Goal: Information Seeking & Learning: Check status

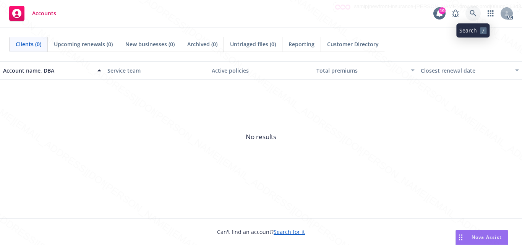
click at [475, 12] on icon at bounding box center [472, 13] width 7 height 7
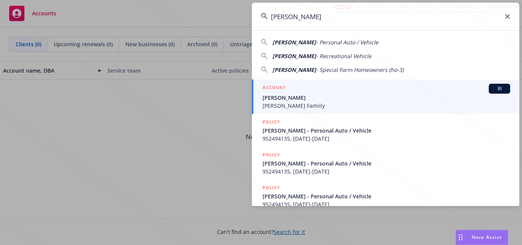
type input "[PERSON_NAME]"
click at [319, 88] on div "ACCOUNT BI" at bounding box center [386, 89] width 248 height 10
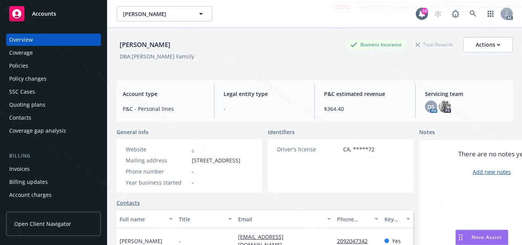
click at [306, 191] on div "Driver's license CA, *****72" at bounding box center [326, 165] width 116 height 53
click at [325, 170] on div "Driver's license CA, *****72" at bounding box center [326, 165] width 116 height 53
click at [204, 133] on div "General info" at bounding box center [188, 132] width 145 height 8
click at [282, 184] on div "Driver's license CA, *****72" at bounding box center [326, 165] width 116 height 53
click at [344, 191] on div "Driver's license CA, *****72" at bounding box center [326, 165] width 116 height 53
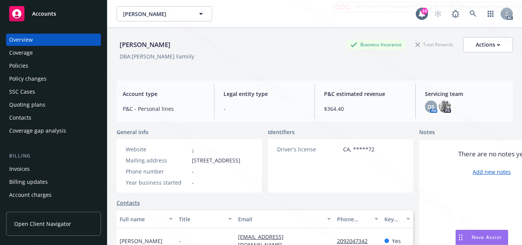
click at [25, 51] on div "Coverage" at bounding box center [21, 53] width 24 height 12
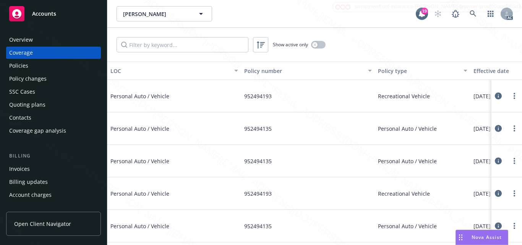
click at [19, 65] on div "Policies" at bounding box center [18, 66] width 19 height 12
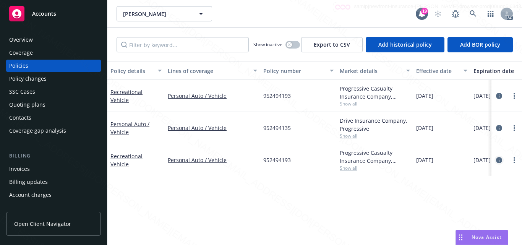
click at [498, 159] on icon "circleInformation" at bounding box center [499, 160] width 6 height 6
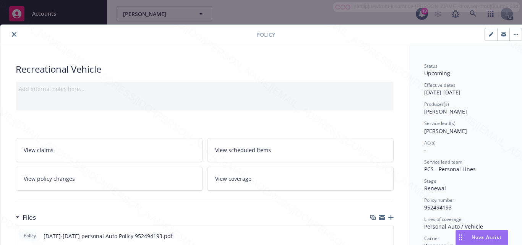
click at [481, 132] on div "Service lead(s) [PERSON_NAME]" at bounding box center [467, 127] width 86 height 15
click at [480, 131] on div "Service lead(s) [PERSON_NAME]" at bounding box center [467, 127] width 86 height 15
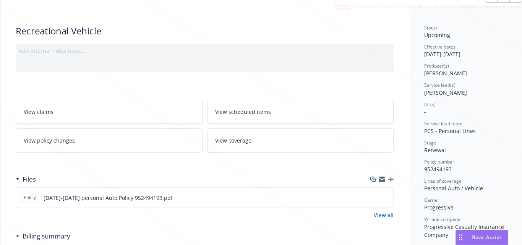
scroll to position [76, 0]
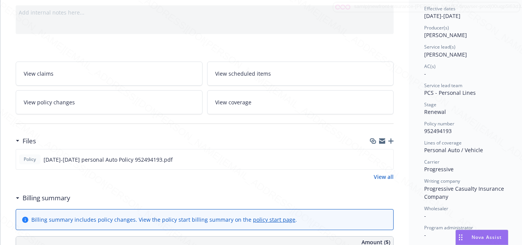
click at [476, 124] on div "Policy number" at bounding box center [467, 123] width 86 height 6
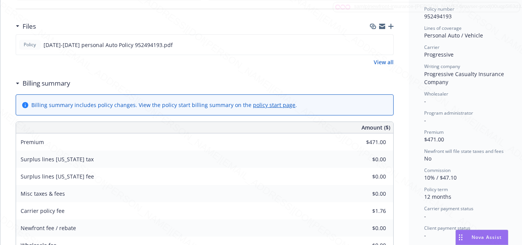
scroll to position [229, 0]
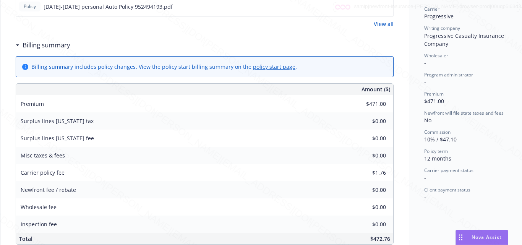
click at [412, 174] on div "Status Upcoming Effective dates [DATE] - [DATE] Producer(s) [PERSON_NAME] Servi…" at bounding box center [467, 142] width 116 height 654
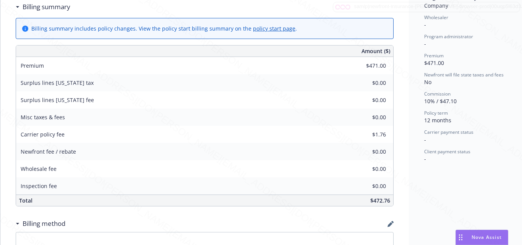
scroll to position [306, 0]
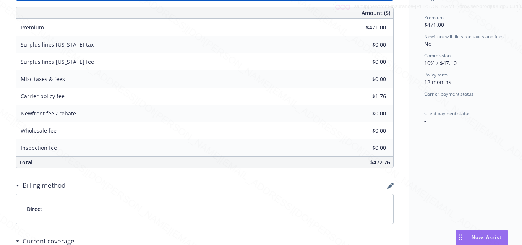
click at [448, 171] on div "Status Upcoming Effective dates [DATE] - [DATE] Producer(s) [PERSON_NAME] Servi…" at bounding box center [467, 66] width 116 height 654
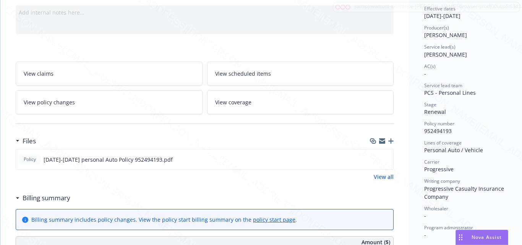
scroll to position [38, 0]
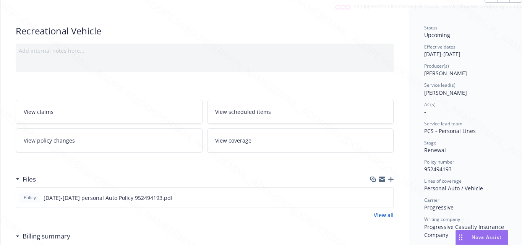
click at [261, 116] on link "View scheduled items" at bounding box center [300, 112] width 187 height 24
click at [244, 137] on span "View coverage" at bounding box center [233, 140] width 36 height 8
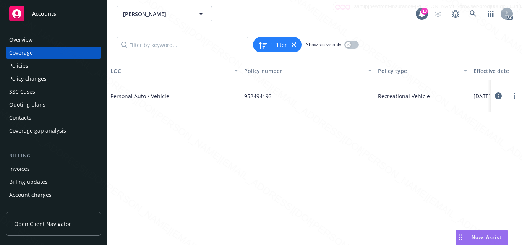
click at [498, 98] on icon at bounding box center [498, 95] width 7 height 7
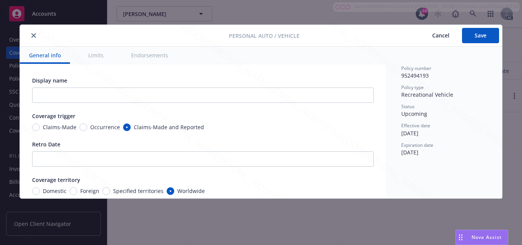
click at [93, 56] on button "Limits" at bounding box center [96, 55] width 34 height 17
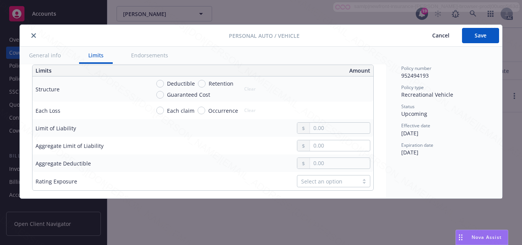
click at [145, 55] on button "Endorsements" at bounding box center [149, 55] width 55 height 17
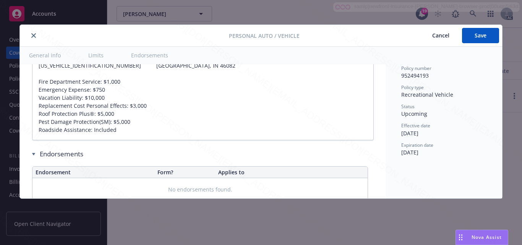
scroll to position [513, 0]
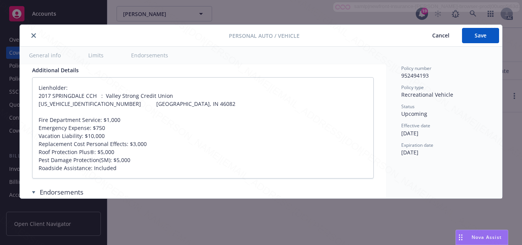
type textarea "x"
click at [486, 151] on div "Expiration date [DATE]" at bounding box center [444, 149] width 86 height 15
click at [443, 37] on span "Cancel" at bounding box center [440, 35] width 17 height 7
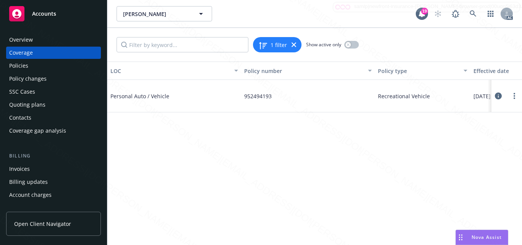
click at [32, 44] on div "Overview" at bounding box center [53, 40] width 89 height 12
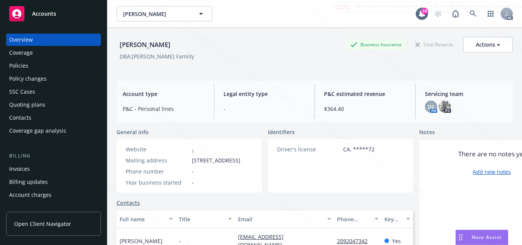
click at [58, 15] on div "Accounts" at bounding box center [53, 13] width 89 height 15
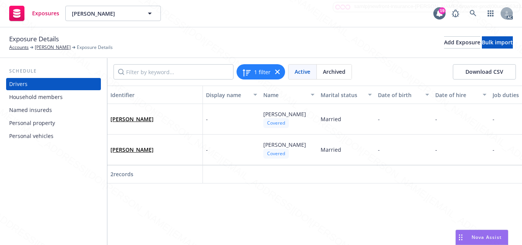
click at [40, 100] on div "Household members" at bounding box center [35, 97] width 53 height 12
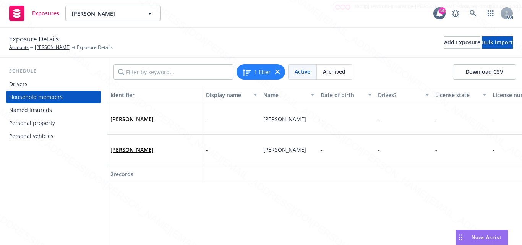
click at [30, 110] on div "Named insureds" at bounding box center [30, 110] width 43 height 12
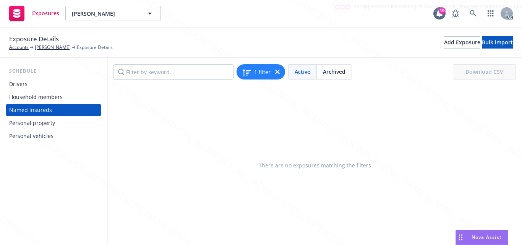
click at [26, 121] on div "Personal property" at bounding box center [32, 123] width 46 height 12
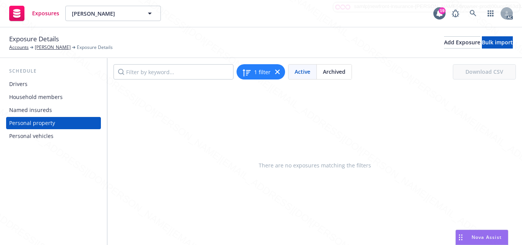
click at [27, 133] on div "Personal vehicles" at bounding box center [31, 136] width 44 height 12
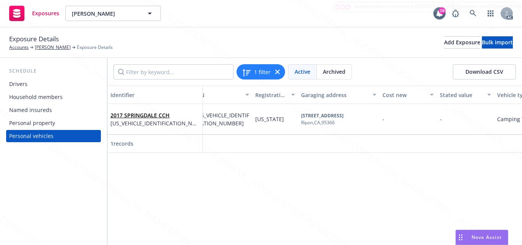
scroll to position [0, 162]
